Goal: Transaction & Acquisition: Purchase product/service

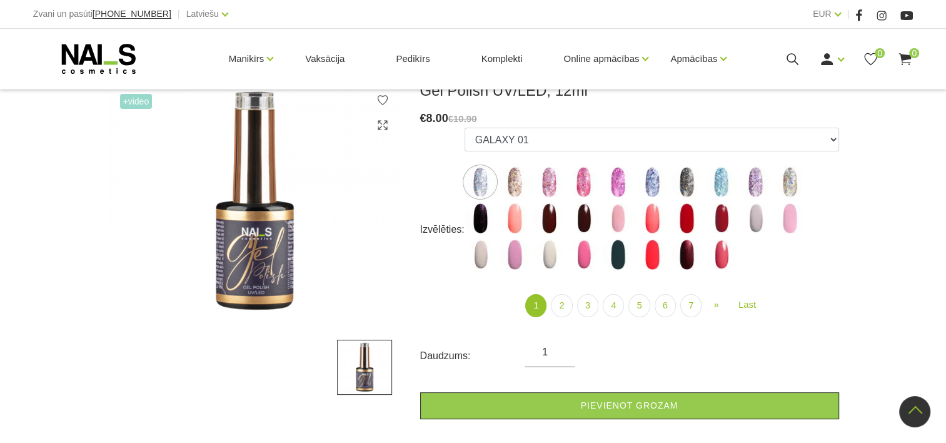
scroll to position [63, 0]
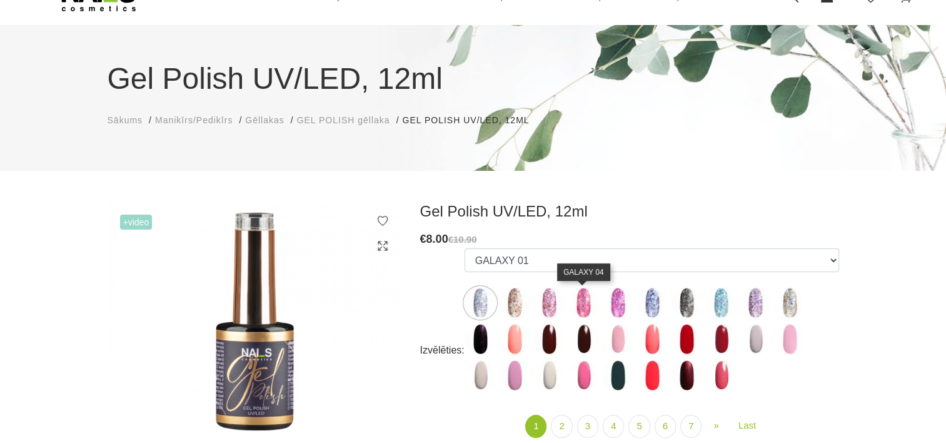
click at [580, 307] on img at bounding box center [583, 302] width 31 height 31
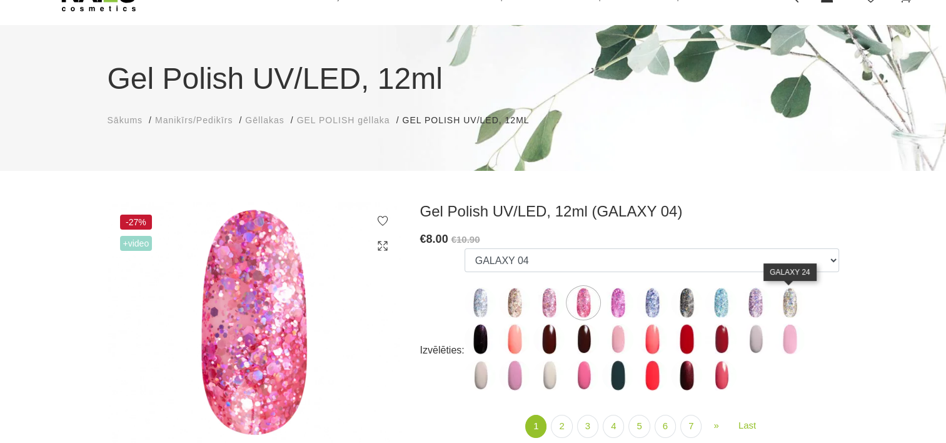
click at [793, 305] on img at bounding box center [789, 302] width 31 height 31
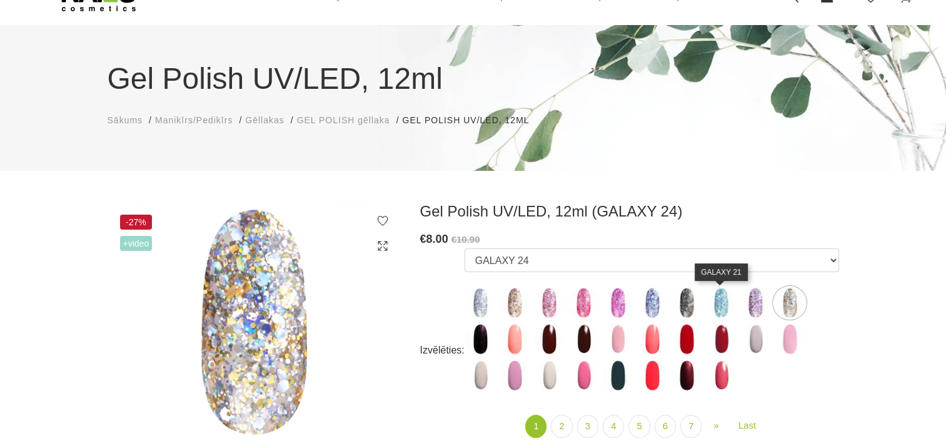
click at [721, 310] on img at bounding box center [721, 302] width 31 height 31
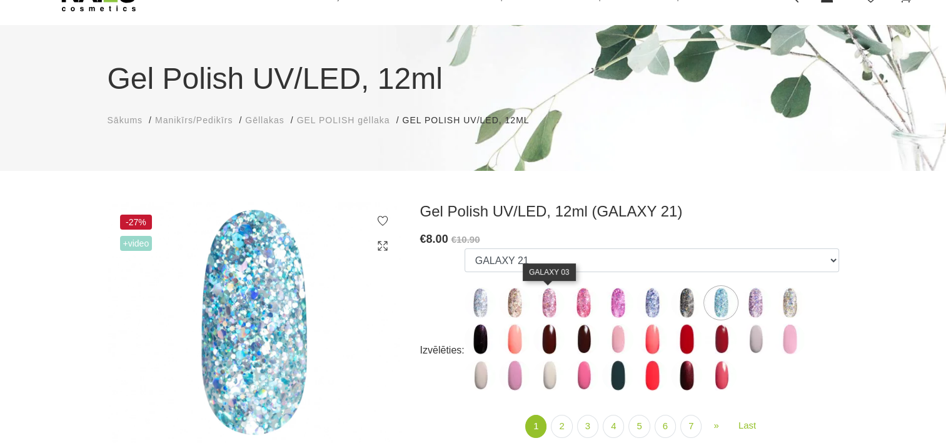
click at [547, 310] on img at bounding box center [549, 302] width 31 height 31
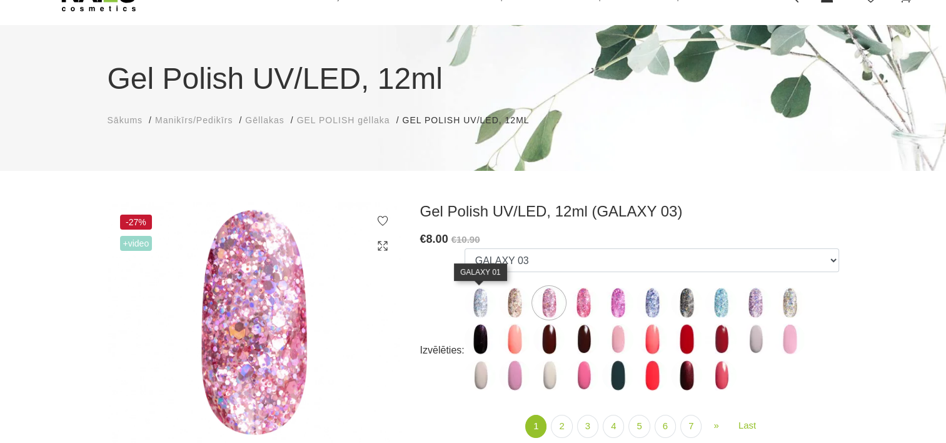
click at [485, 300] on img at bounding box center [480, 302] width 31 height 31
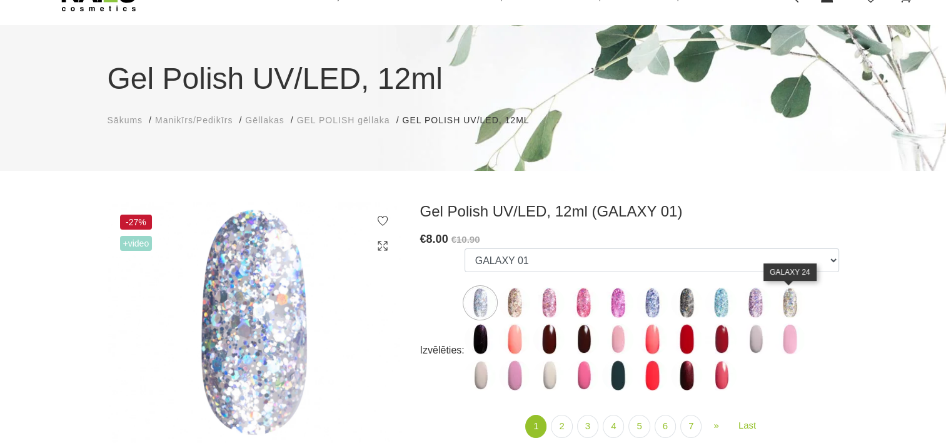
click at [793, 306] on img at bounding box center [789, 302] width 31 height 31
select select "4156"
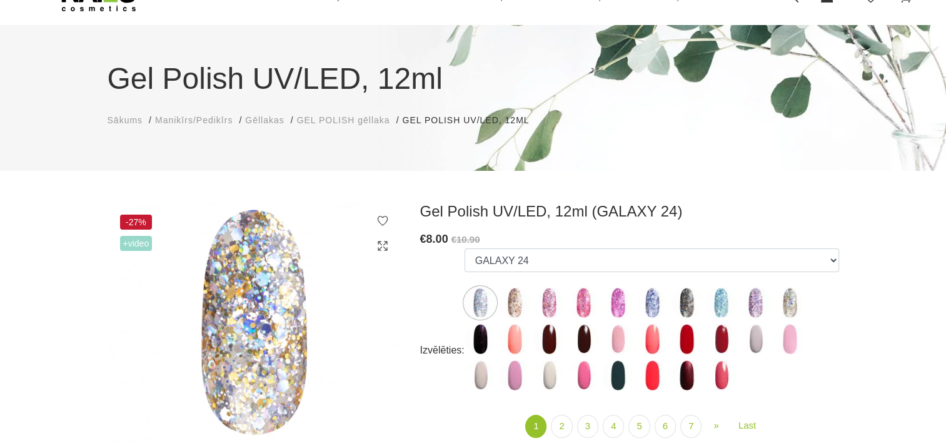
scroll to position [0, 0]
